Goal: Task Accomplishment & Management: Complete application form

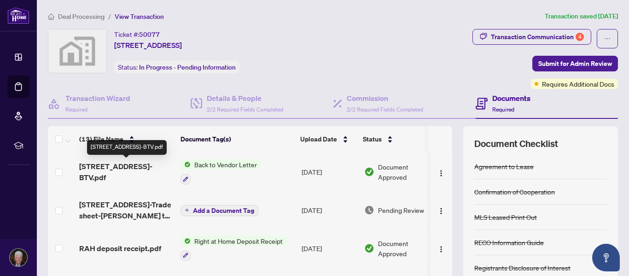
click at [129, 167] on span "[STREET_ADDRESS]-BTV.pdf" at bounding box center [126, 172] width 94 height 22
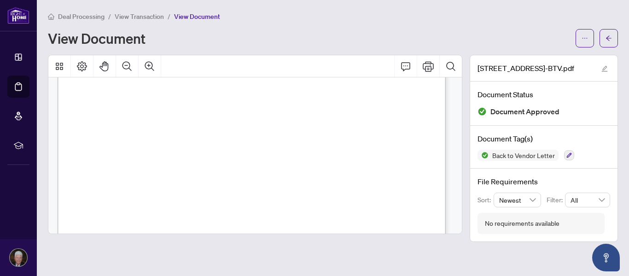
scroll to position [172, 0]
click at [263, 190] on div "September 05, 2025 To: Andrew Hutchings Re: Statement of Commission Agreement T…" at bounding box center [325, 260] width 535 height 692
click at [295, 38] on div "View Document" at bounding box center [309, 38] width 522 height 15
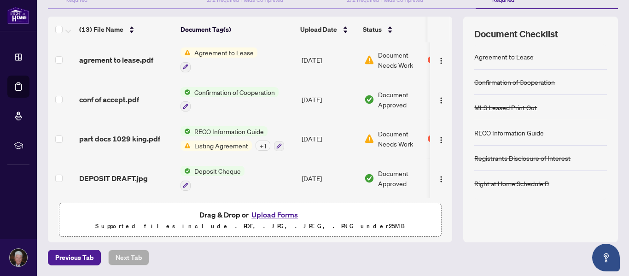
scroll to position [199, 0]
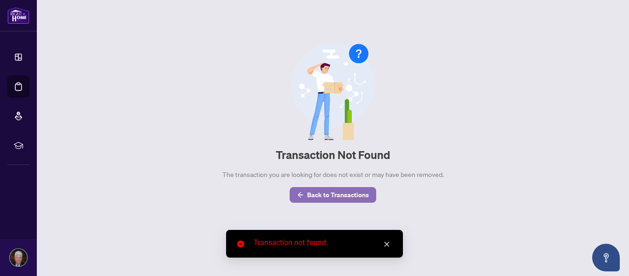
click at [339, 199] on span "Back to Transactions" at bounding box center [338, 194] width 62 height 15
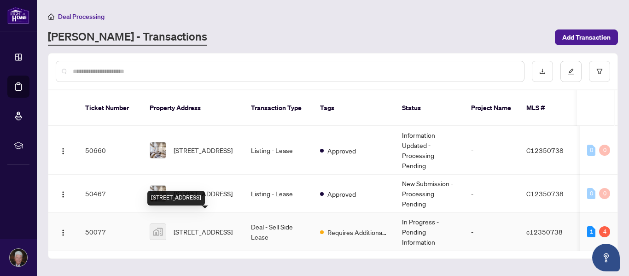
click at [195, 227] on span "[STREET_ADDRESS]" at bounding box center [203, 232] width 59 height 10
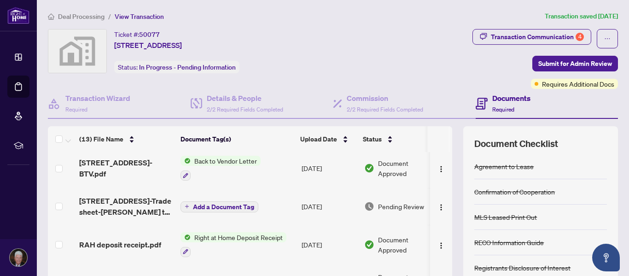
scroll to position [4, 0]
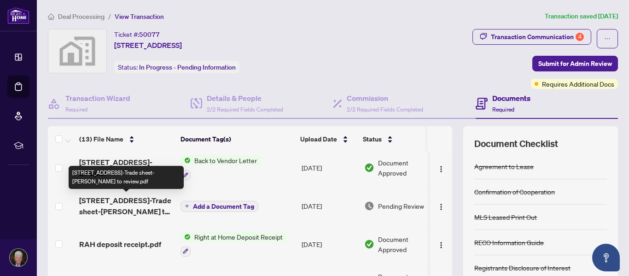
click at [136, 208] on span "[STREET_ADDRESS]-Trade sheet-[PERSON_NAME] to review.pdf" at bounding box center [126, 206] width 94 height 22
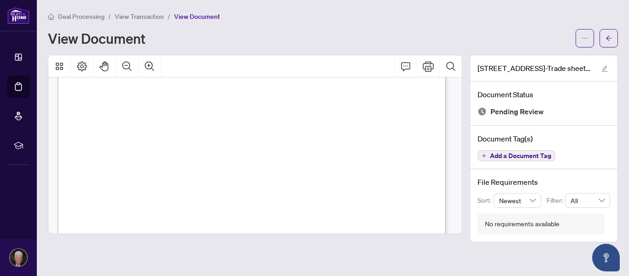
scroll to position [365, 0]
click at [129, 180] on div "Right at Home Realty 2514084 [STREET_ADDRESS] Property: Type: RESIDENTIAL Class…" at bounding box center [325, 68] width 535 height 692
click at [162, 208] on div "Right at Home Realty 2514084 [STREET_ADDRESS] Property: Type: RESIDENTIAL Class…" at bounding box center [325, 100] width 535 height 692
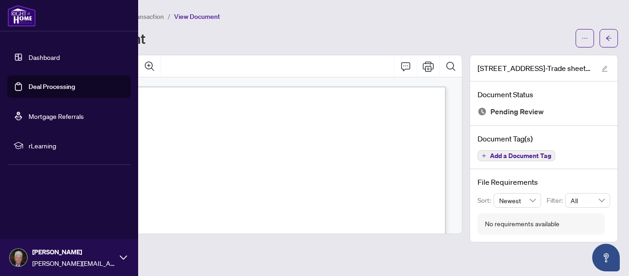
click at [52, 88] on link "Deal Processing" at bounding box center [52, 86] width 47 height 8
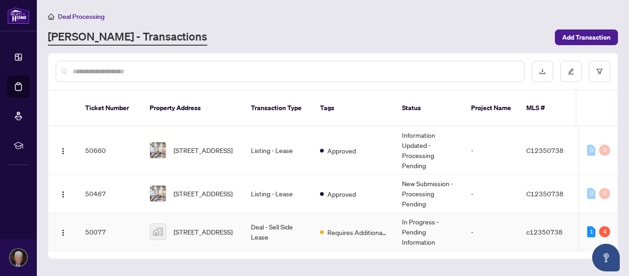
click at [251, 219] on td "Deal - Sell Side Lease" at bounding box center [278, 232] width 69 height 38
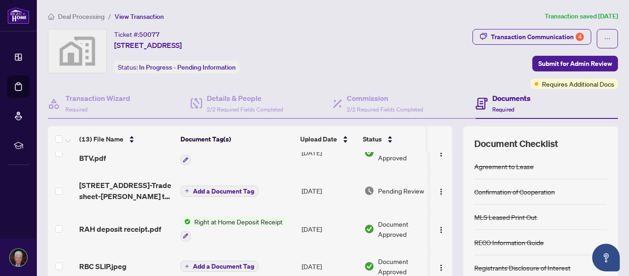
scroll to position [20, 0]
click at [222, 185] on button "Add a Document Tag" at bounding box center [220, 190] width 78 height 11
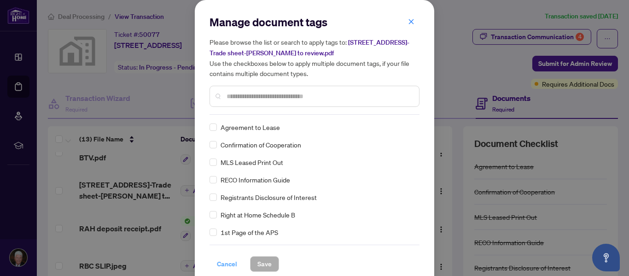
click at [230, 261] on span "Cancel" at bounding box center [227, 264] width 20 height 15
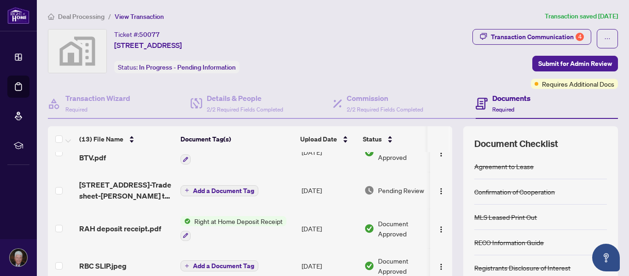
click at [229, 191] on span "Add a Document Tag" at bounding box center [223, 190] width 61 height 6
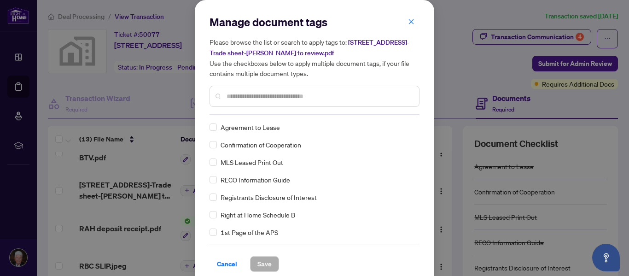
click at [456, 72] on div "Manage document tags Please browse the list or search to apply tags to: [STREET…" at bounding box center [314, 138] width 629 height 276
click at [409, 22] on icon "close" at bounding box center [411, 21] width 5 height 5
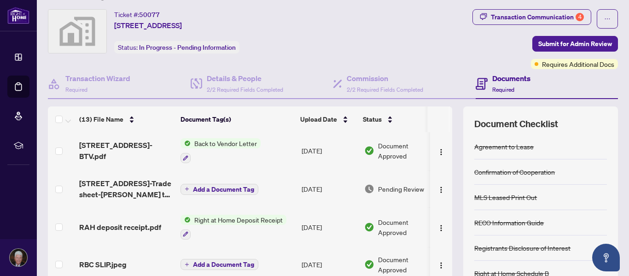
scroll to position [20, 0]
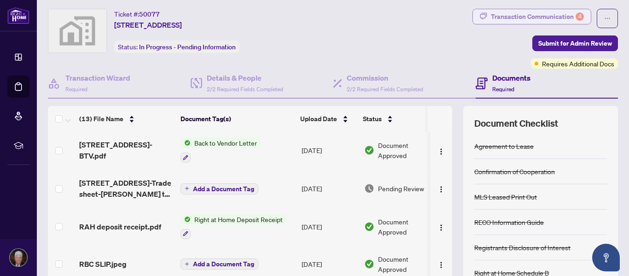
click at [529, 19] on div "Transaction Communication 4" at bounding box center [537, 16] width 93 height 15
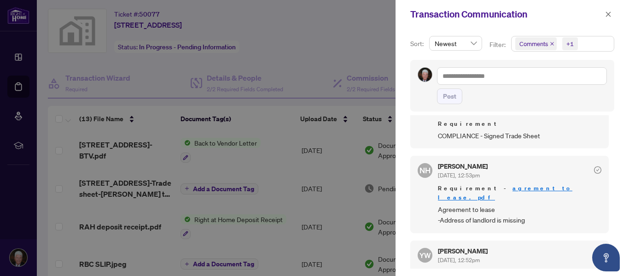
scroll to position [501, 0]
click at [514, 185] on link "agrement to lease.pdf" at bounding box center [505, 193] width 134 height 17
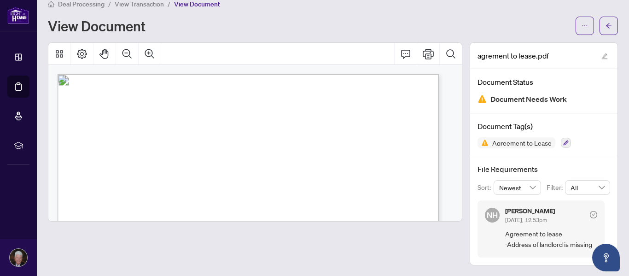
click at [520, 220] on span "[DATE], 12:53pm" at bounding box center [526, 219] width 42 height 7
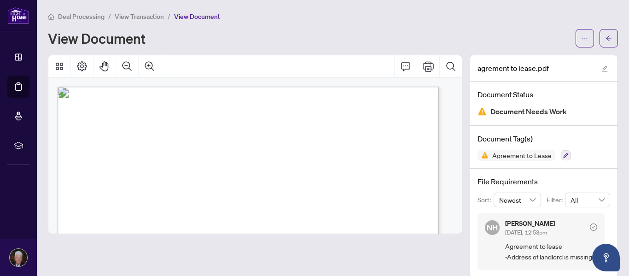
scroll to position [12, 0]
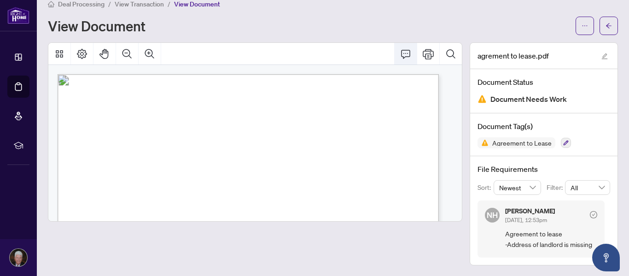
click at [400, 55] on icon "Comment" at bounding box center [405, 53] width 11 height 11
click at [395, 54] on button "Comment" at bounding box center [406, 54] width 22 height 22
click at [400, 53] on icon "Comment" at bounding box center [405, 53] width 11 height 11
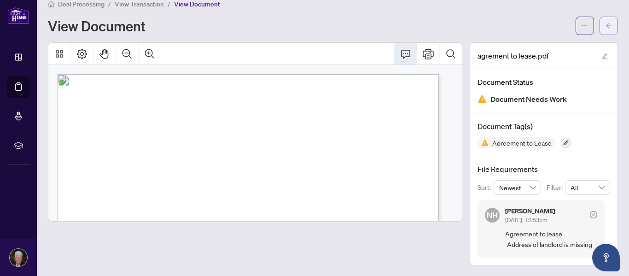
click at [606, 26] on icon "arrow-left" at bounding box center [609, 26] width 6 height 6
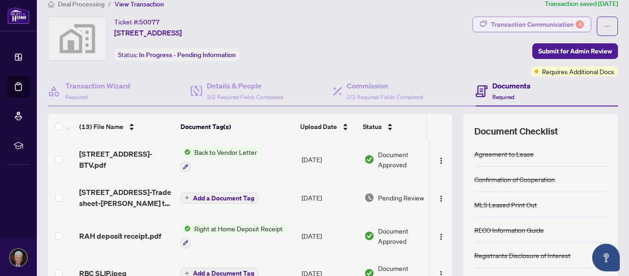
click at [504, 28] on div "Transaction Communication 4" at bounding box center [537, 24] width 93 height 15
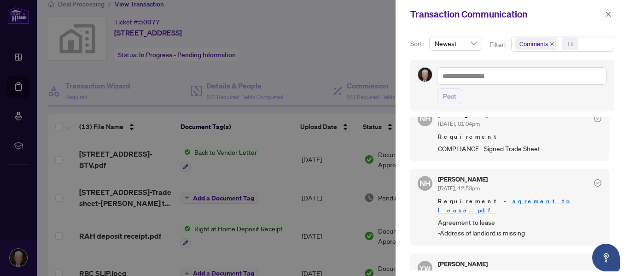
scroll to position [491, 0]
click at [462, 175] on h5 "[PERSON_NAME]" at bounding box center [463, 178] width 50 height 6
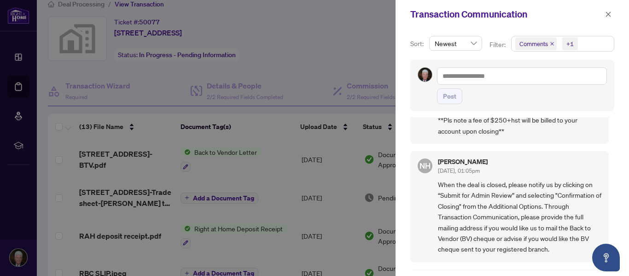
scroll to position [0, 0]
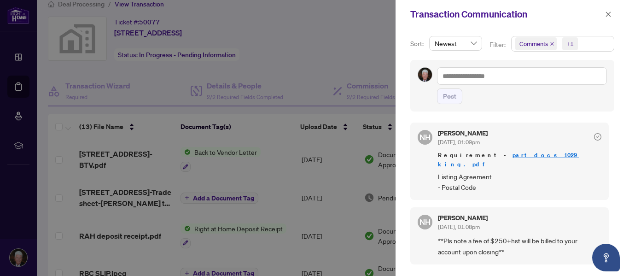
click at [344, 91] on div at bounding box center [314, 138] width 629 height 276
click at [605, 19] on span "button" at bounding box center [608, 14] width 6 height 15
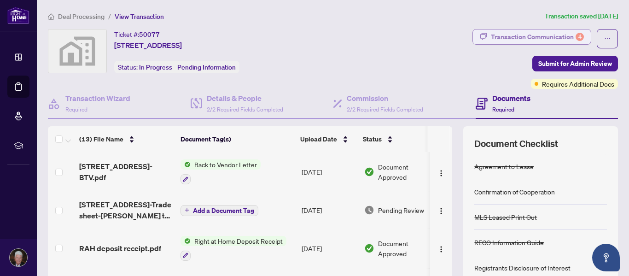
click at [522, 36] on div "Transaction Communication 4" at bounding box center [537, 36] width 93 height 15
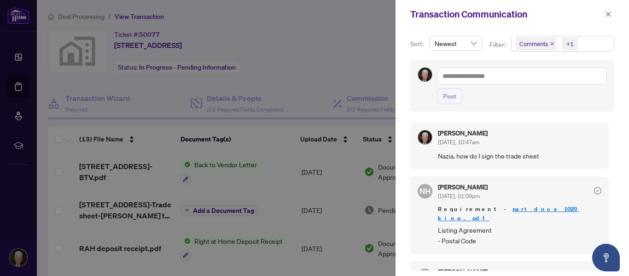
click at [463, 190] on div "Nazia Hossain Sep/05/2025, 01:09pm" at bounding box center [463, 192] width 50 height 17
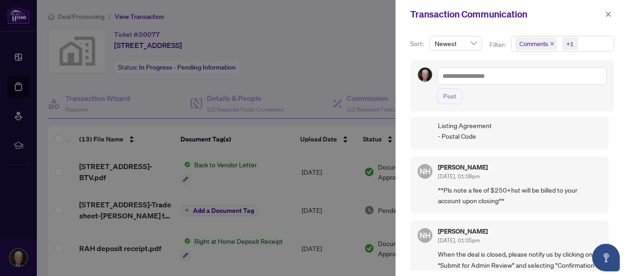
scroll to position [105, 0]
click at [456, 164] on div "Nazia Hossain Sep/05/2025, 01:08pm" at bounding box center [463, 172] width 50 height 17
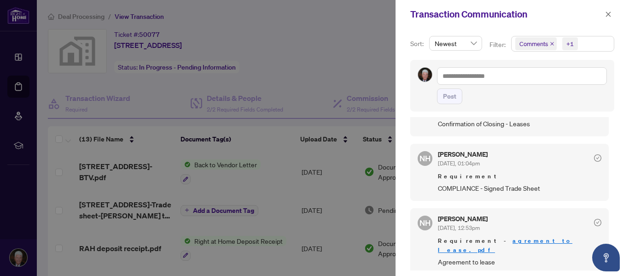
scroll to position [505, 0]
click at [594, 154] on icon "check-circle" at bounding box center [597, 157] width 7 height 7
click at [457, 159] on span "[DATE], 01:04pm" at bounding box center [459, 162] width 42 height 7
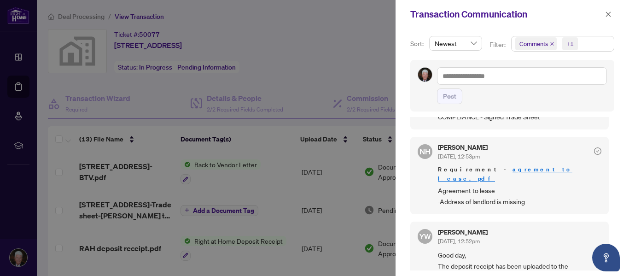
scroll to position [575, 0]
click at [465, 186] on span "Agreement to lease -Address of landlord is missing" at bounding box center [520, 197] width 164 height 22
click at [612, 16] on button "button" at bounding box center [608, 14] width 12 height 11
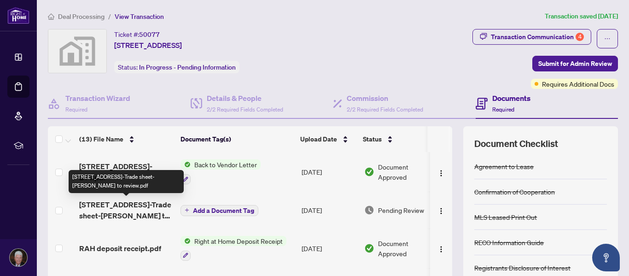
click at [148, 215] on span "[STREET_ADDRESS]-Trade sheet-[PERSON_NAME] to review.pdf" at bounding box center [126, 210] width 94 height 22
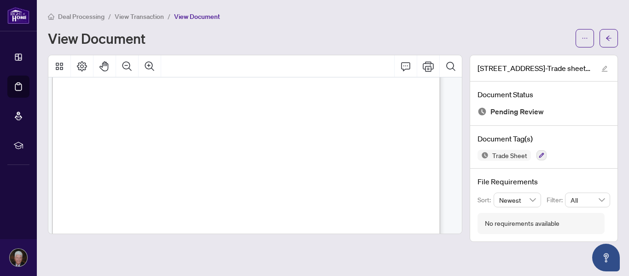
scroll to position [372, 6]
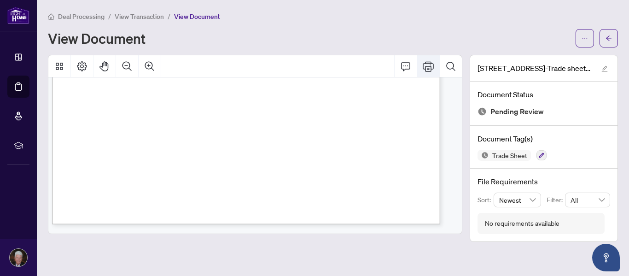
click at [429, 67] on icon "Print" at bounding box center [428, 66] width 11 height 11
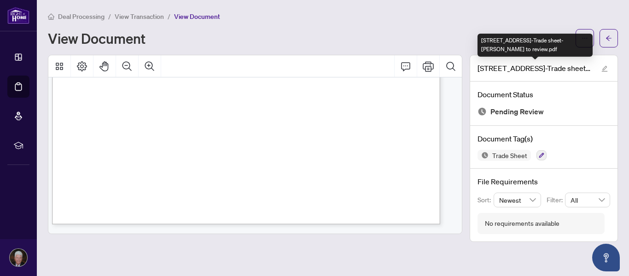
click at [549, 70] on span "[STREET_ADDRESS]-Trade sheet-[PERSON_NAME] to review.pdf" at bounding box center [535, 68] width 115 height 11
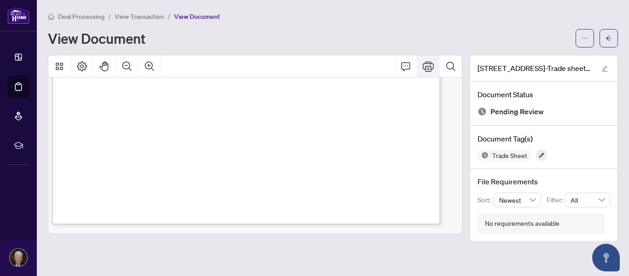
click at [426, 65] on icon "Print" at bounding box center [428, 66] width 11 height 11
click at [316, 51] on div "Deal Processing / View Transaction / View Document View Document 1029 King St W…" at bounding box center [333, 126] width 570 height 231
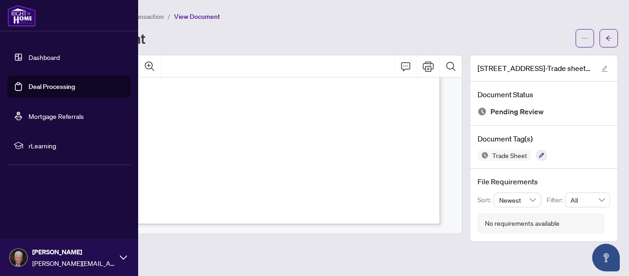
click at [36, 88] on link "Deal Processing" at bounding box center [52, 86] width 47 height 8
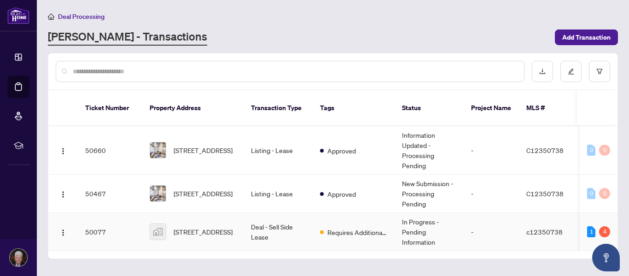
click at [246, 220] on td "Deal - Sell Side Lease" at bounding box center [278, 232] width 69 height 38
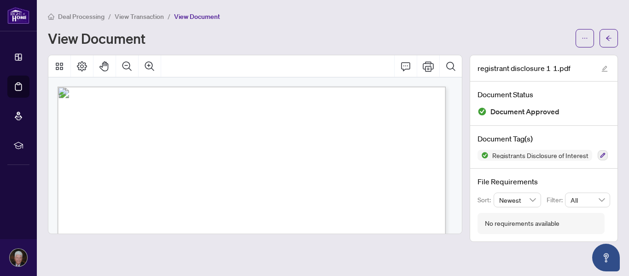
drag, startPoint x: 178, startPoint y: 52, endPoint x: 181, endPoint y: 8, distance: 44.3
click at [181, 8] on main "Deal Processing / View Transaction / View Document View Document registrant dis…" at bounding box center [333, 138] width 592 height 276
click at [309, 61] on div at bounding box center [255, 66] width 414 height 22
click at [86, 16] on span "Deal Processing" at bounding box center [81, 16] width 47 height 8
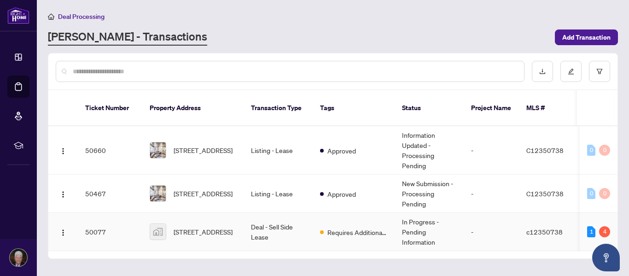
click at [296, 213] on td "Deal - Sell Side Lease" at bounding box center [278, 232] width 69 height 38
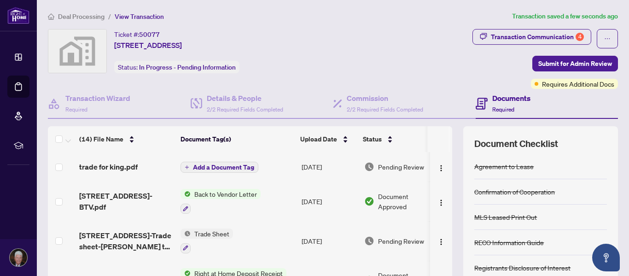
click at [205, 164] on span "Add a Document Tag" at bounding box center [223, 167] width 61 height 6
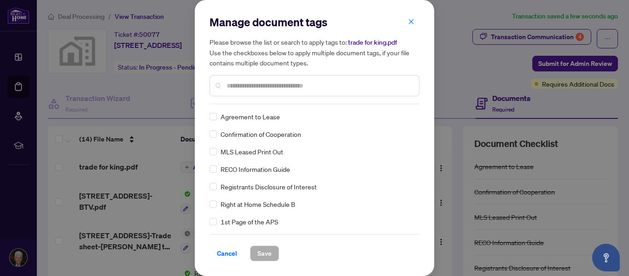
click at [420, 152] on div "Manage document tags Please browse the list or search to apply tags to: trade f…" at bounding box center [315, 138] width 240 height 276
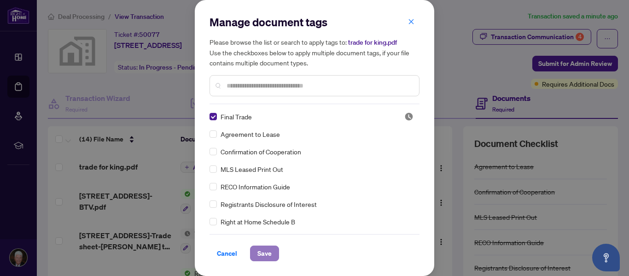
click at [261, 254] on span "Save" at bounding box center [264, 253] width 14 height 15
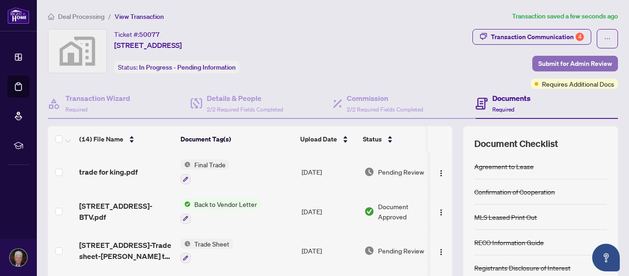
click at [542, 69] on span "Submit for Admin Review" at bounding box center [575, 63] width 74 height 15
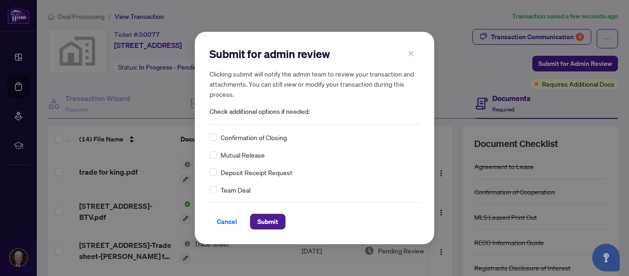
click at [412, 53] on icon "close" at bounding box center [411, 53] width 6 height 6
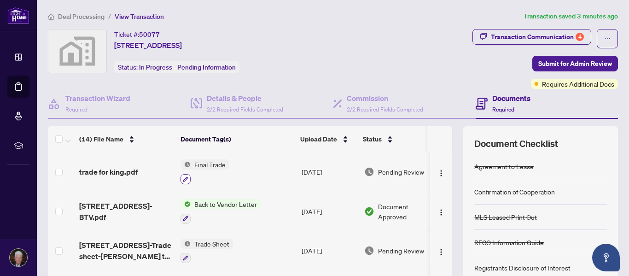
click at [182, 179] on button "button" at bounding box center [186, 179] width 10 height 10
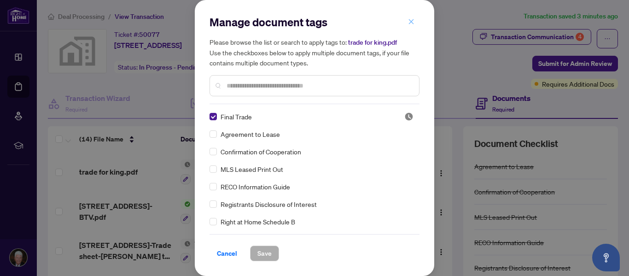
click at [407, 22] on button "button" at bounding box center [411, 22] width 18 height 16
